Goal: Information Seeking & Learning: Find specific fact

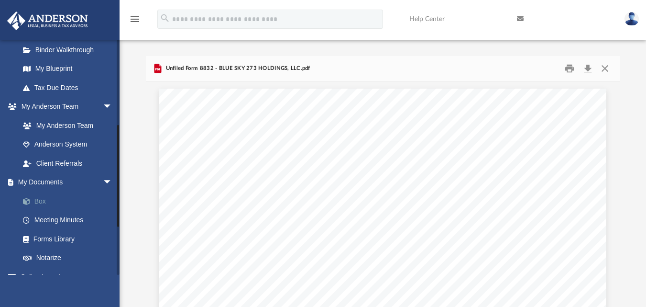
click at [53, 198] on link "Box" at bounding box center [69, 200] width 113 height 19
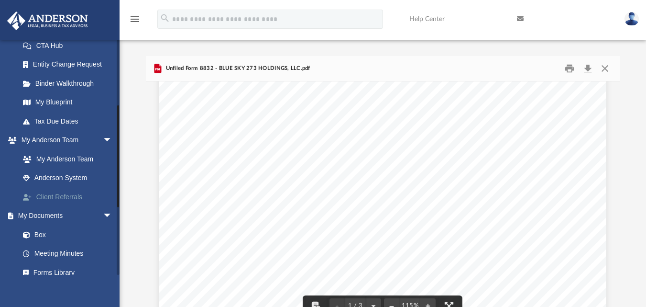
scroll to position [143, 0]
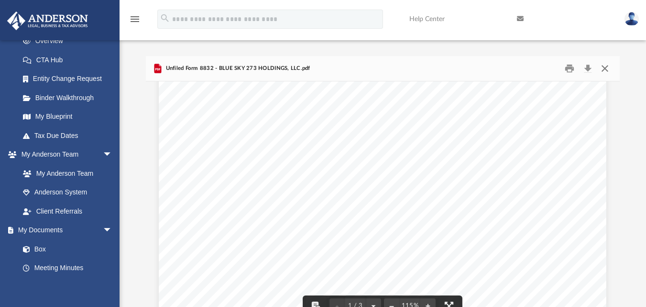
click at [607, 69] on button "Close" at bounding box center [604, 68] width 17 height 15
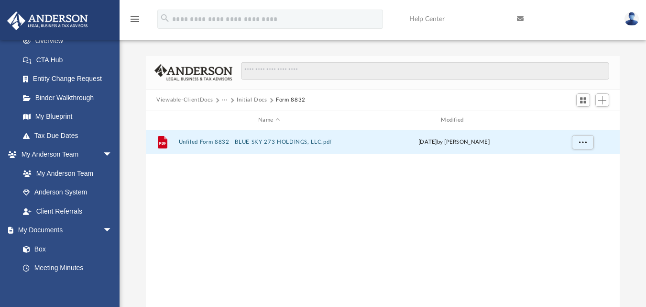
click at [256, 98] on button "Initial Docs" at bounding box center [252, 100] width 31 height 9
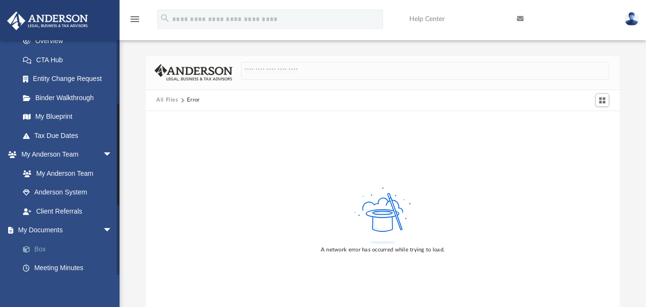
click at [55, 249] on link "Box" at bounding box center [69, 248] width 113 height 19
click at [174, 101] on button "All Files" at bounding box center [167, 100] width 22 height 9
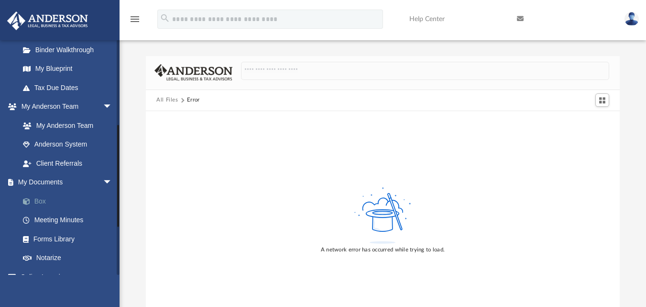
click at [40, 196] on link "Box" at bounding box center [69, 200] width 113 height 19
click at [49, 203] on link "Box" at bounding box center [69, 200] width 113 height 19
click at [60, 89] on link "Tax Due Dates" at bounding box center [69, 87] width 113 height 19
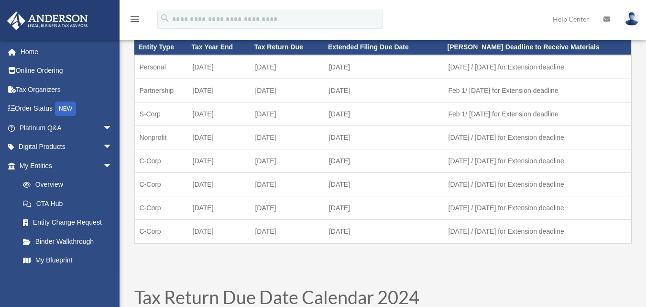
scroll to position [48, 0]
